Goal: Task Accomplishment & Management: Manage account settings

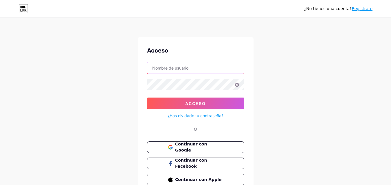
type input "[EMAIL_ADDRESS][DOMAIN_NAME]"
click at [237, 85] on icon at bounding box center [236, 85] width 5 height 4
click at [238, 86] on icon at bounding box center [236, 85] width 5 height 4
click at [238, 85] on icon at bounding box center [236, 85] width 5 height 4
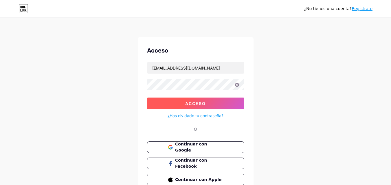
click at [223, 102] on button "Acceso" at bounding box center [195, 104] width 97 height 12
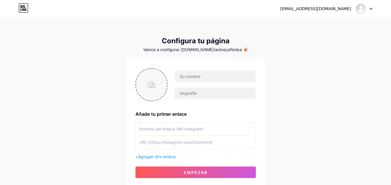
click at [144, 88] on input "file" at bounding box center [151, 85] width 31 height 32
type input "C:\fakepath\Autos YA! Floripa.png"
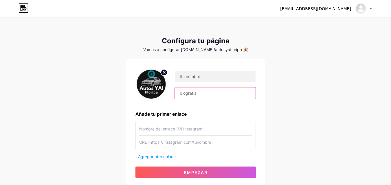
click at [202, 95] on input "text" at bounding box center [215, 94] width 80 height 12
paste input "[PERSON_NAME], asesor automotor especializado en ayudar a [DEMOGRAPHIC_DATA] a …"
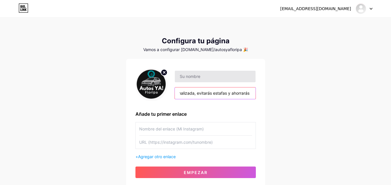
type input "[PERSON_NAME], asesor automotor especializado en ayudar a [DEMOGRAPHIC_DATA] a …"
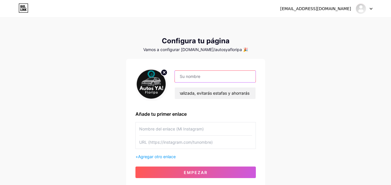
scroll to position [0, 0]
click at [190, 78] on input "text" at bounding box center [215, 77] width 80 height 12
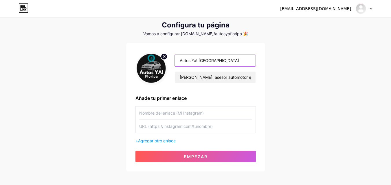
scroll to position [26, 0]
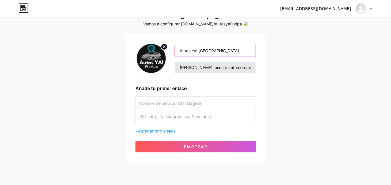
type input "Autos Ya! [GEOGRAPHIC_DATA]"
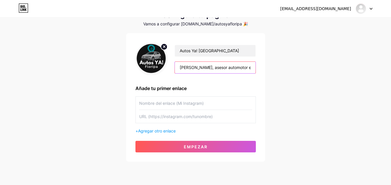
click at [180, 68] on input "[PERSON_NAME], asesor automotor especializado en ayudar a [DEMOGRAPHIC_DATA] a …" at bounding box center [215, 68] width 80 height 12
type input ""Soy [PERSON_NAME], asesor automotor especializado en ayudar a extranjeros a co…"
click at [166, 117] on input "text" at bounding box center [195, 116] width 113 height 13
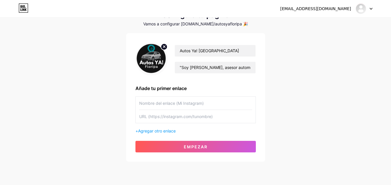
paste input "[URL][DOMAIN_NAME]"
type input "[URL][DOMAIN_NAME]"
click at [171, 102] on input "text" at bounding box center [195, 103] width 113 height 13
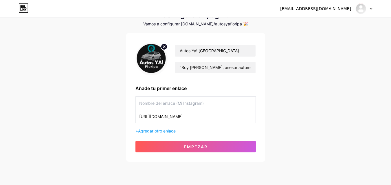
paste input "📥 Descargar Guía Digital"
type input "📥 Descargar Guía Digital"
click at [171, 132] on font "Agregar otro enlace" at bounding box center [157, 131] width 38 height 5
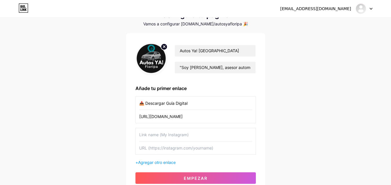
click at [158, 132] on input "text" at bounding box center [195, 134] width 113 height 13
paste input "💬 Hablar por WhatsApp"
type input "💬 Hablar por WhatsApp"
click at [169, 149] on input "text" at bounding box center [195, 148] width 113 height 13
paste input "[URL][DOMAIN_NAME]."
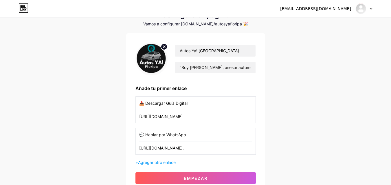
scroll to position [0, 225]
type input "[URL][DOMAIN_NAME]."
click at [162, 164] on font "Agregar otro enlace" at bounding box center [157, 162] width 38 height 5
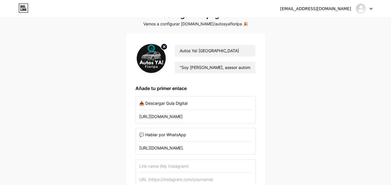
click at [160, 166] on input "text" at bounding box center [195, 166] width 113 height 13
paste input "📷 Seguir en Instagram"
type input "📷 Seguir en Instagram"
click at [151, 179] on input "text" at bounding box center [195, 179] width 113 height 13
paste input "[URL][DOMAIN_NAME][DOMAIN_NAME]"
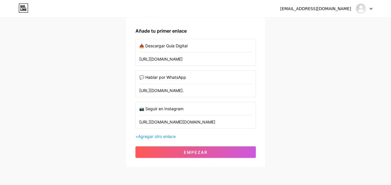
scroll to position [84, 0]
type input "[URL][DOMAIN_NAME][DOMAIN_NAME]"
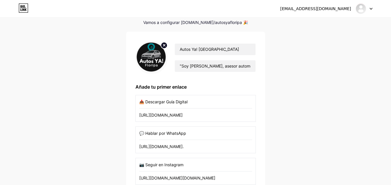
scroll to position [27, 0]
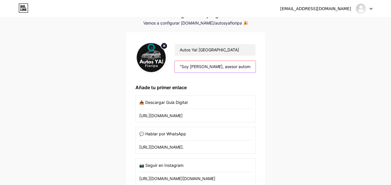
click at [254, 68] on input ""Soy [PERSON_NAME], asesor automotor especializado en ayudar a extranjeros a co…" at bounding box center [215, 67] width 80 height 12
click at [246, 67] on input ""Soy [PERSON_NAME], asesor automotor especializado en ayudar a extranjeros a co…" at bounding box center [215, 67] width 80 height 12
paste input "✔️ Documentos y trámites explicados paso a paso ✔️ Cómo evitar estafas y detect…"
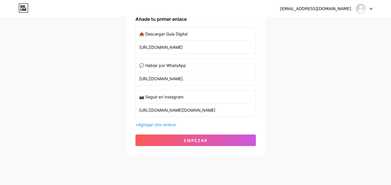
scroll to position [107, 0]
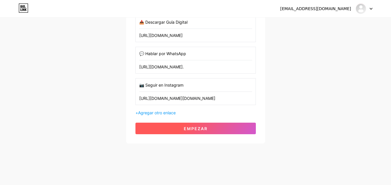
type input ""Soy [PERSON_NAME], asesor automotor especializado en ayudar a extranjeros a co…"
click at [219, 130] on button "Empezar" at bounding box center [195, 129] width 120 height 12
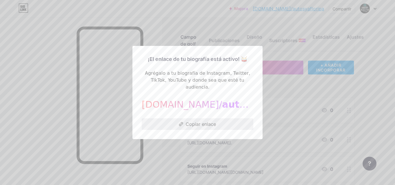
click at [222, 120] on button "Copiar enlace" at bounding box center [198, 125] width 112 height 12
click at [195, 122] on font "Copiar enlace" at bounding box center [201, 125] width 30 height 6
click at [203, 70] on div "¡El enlace de tu biografía está activo! 🥁 Agrégalo a tu biografía de Instagram,…" at bounding box center [198, 92] width 112 height 75
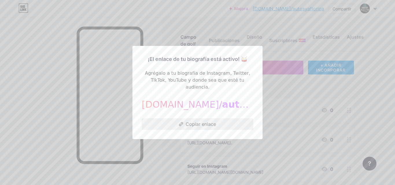
click at [193, 122] on font "Copiar enlace" at bounding box center [201, 125] width 30 height 6
click at [295, 85] on div at bounding box center [197, 92] width 395 height 185
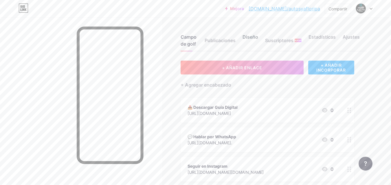
click at [247, 39] on font "Diseño" at bounding box center [250, 37] width 16 height 6
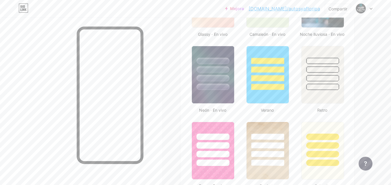
scroll to position [359, 0]
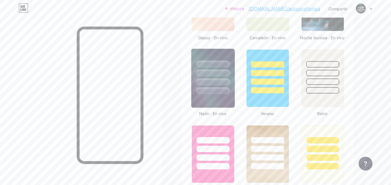
click at [210, 93] on div at bounding box center [213, 91] width 34 height 7
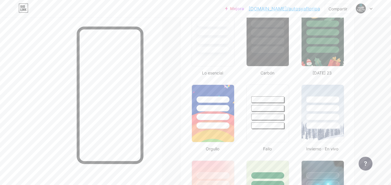
scroll to position [146, 0]
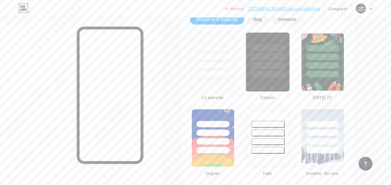
click at [280, 71] on div at bounding box center [267, 55] width 43 height 45
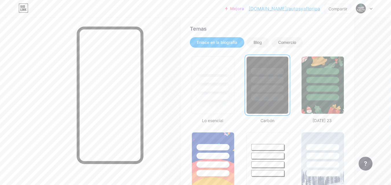
scroll to position [125, 0]
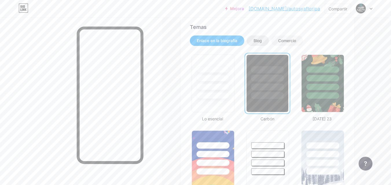
click at [262, 43] on font "Blog" at bounding box center [257, 40] width 8 height 5
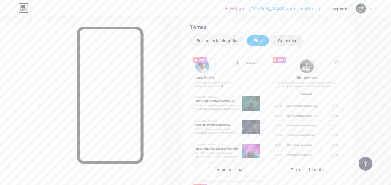
click at [277, 42] on div "Comercio" at bounding box center [287, 41] width 32 height 10
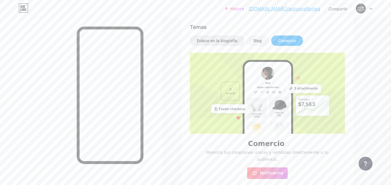
click at [204, 39] on font "Enlace en la biografía" at bounding box center [217, 40] width 41 height 5
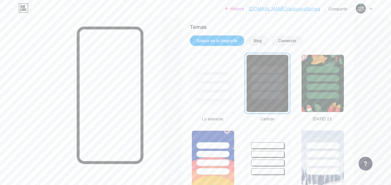
click at [205, 91] on div at bounding box center [212, 76] width 43 height 45
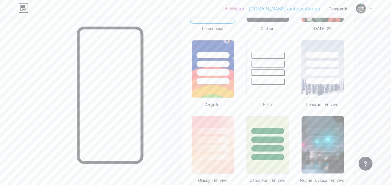
scroll to position [220, 0]
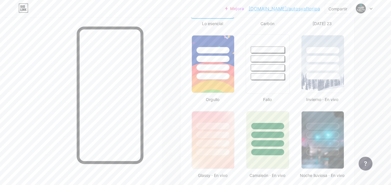
click at [270, 63] on div at bounding box center [267, 57] width 43 height 45
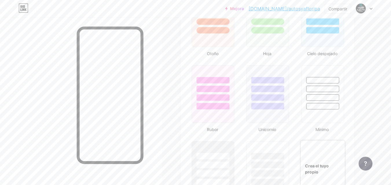
scroll to position [586, 0]
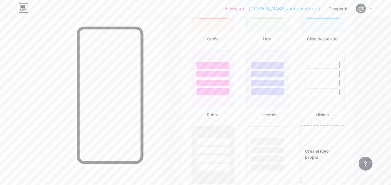
click at [317, 80] on div at bounding box center [323, 83] width 34 height 7
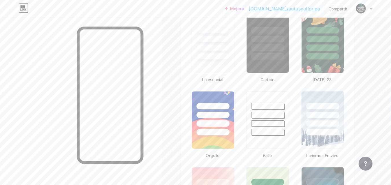
scroll to position [137, 0]
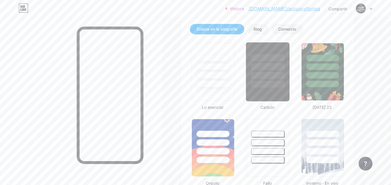
click at [269, 62] on div at bounding box center [267, 65] width 43 height 45
click at [219, 61] on div at bounding box center [213, 57] width 34 height 7
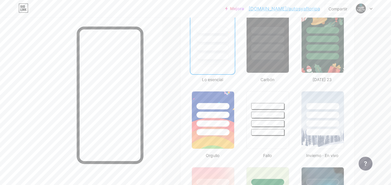
scroll to position [0, 0]
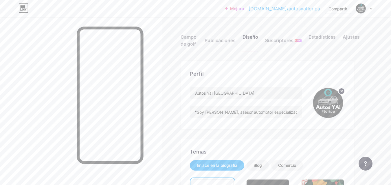
click at [235, 41] on font "Publicaciones" at bounding box center [220, 41] width 31 height 6
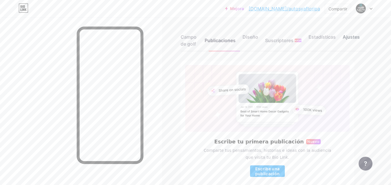
click at [349, 35] on font "Ajustes" at bounding box center [351, 37] width 17 height 6
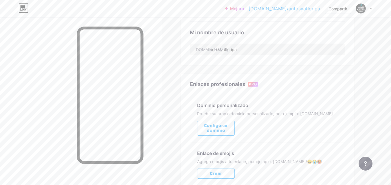
scroll to position [201, 0]
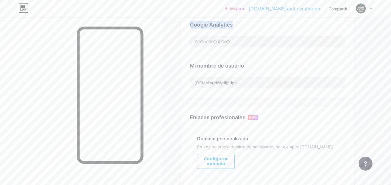
drag, startPoint x: 191, startPoint y: 73, endPoint x: 340, endPoint y: 50, distance: 150.7
copy div "Posicionamiento web (SEO) Elige el título y la descripción que aparecerán en lo…"
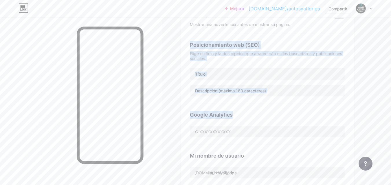
scroll to position [107, 0]
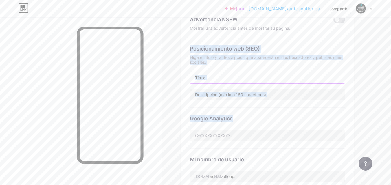
click at [299, 77] on input "text" at bounding box center [267, 78] width 155 height 12
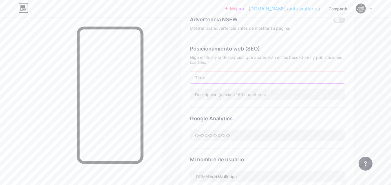
paste input "Guía para Comprar Auto en [GEOGRAPHIC_DATA] | Asesoría a Extranjeros"
type input "Guía para Comprar Auto en [GEOGRAPHIC_DATA] | Asesoría a Extranjeros"
click at [209, 97] on input "text" at bounding box center [267, 95] width 155 height 12
paste input "Guía práctica para comprar auto en [GEOGRAPHIC_DATA] siendo extranjero. Asesorí…"
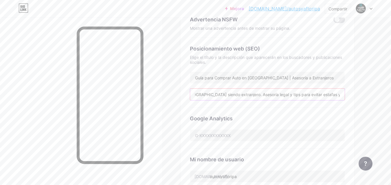
click at [260, 94] on input "Guía práctica para comprar auto en [GEOGRAPHIC_DATA] siendo extranjero. Asesorí…" at bounding box center [267, 95] width 155 height 12
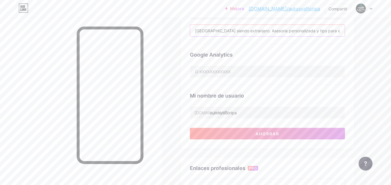
scroll to position [189, 0]
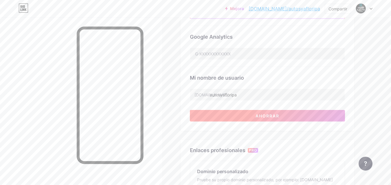
type input "Guía práctica para comprar auto en [GEOGRAPHIC_DATA] siendo extranjero. Asesorí…"
click at [315, 113] on button "Ahorrar" at bounding box center [267, 116] width 155 height 12
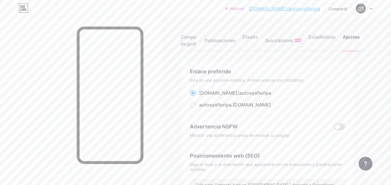
drag, startPoint x: 354, startPoint y: 50, endPoint x: 366, endPoint y: 47, distance: 12.5
click at [366, 47] on div "Campo de golf Publicaciones Diseño Suscriptores NUEVO Estadísticas Ajustes" at bounding box center [274, 37] width 186 height 27
click at [337, 51] on div "Campo de golf Publicaciones Diseño Suscriptores NUEVO Estadísticas Ajustes" at bounding box center [274, 37] width 186 height 27
click at [189, 39] on font "Campo de golf" at bounding box center [189, 40] width 16 height 13
